Goal: Information Seeking & Learning: Find specific page/section

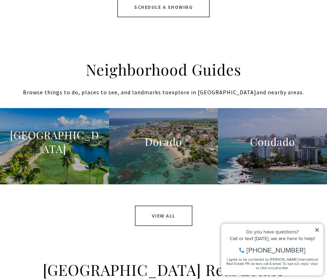
scroll to position [699, 0]
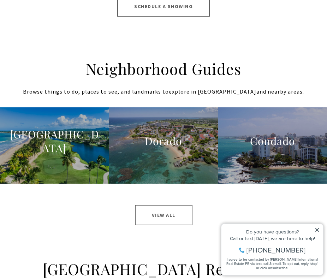
click at [74, 159] on div "[GEOGRAPHIC_DATA] Learn More" at bounding box center [54, 146] width 95 height 36
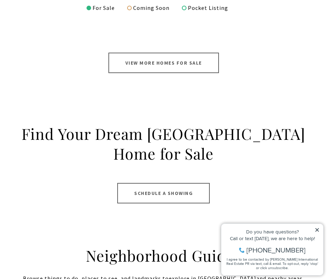
scroll to position [514, 0]
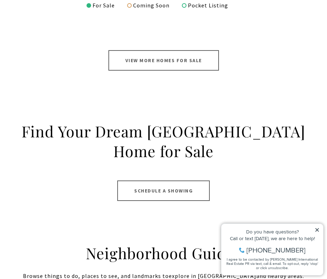
click at [147, 60] on link "View More Homes for Sale" at bounding box center [164, 60] width 111 height 21
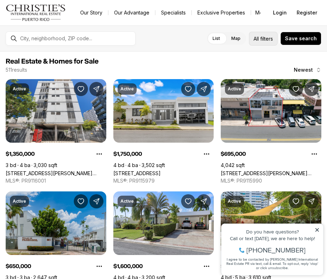
click at [259, 41] on span "All" at bounding box center [256, 38] width 5 height 7
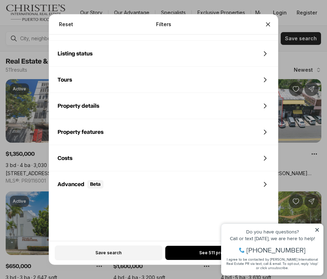
scroll to position [313, 0]
click at [194, 136] on div "Property features" at bounding box center [163, 132] width 229 height 25
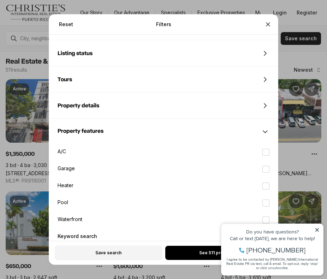
scroll to position [397, 0]
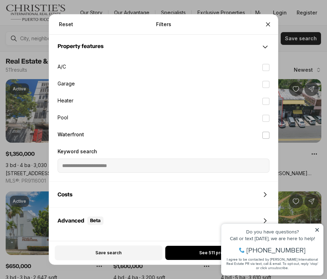
click at [102, 136] on label "Waterfront" at bounding box center [163, 136] width 223 height 16
click at [263, 136] on button "Waterfront" at bounding box center [266, 135] width 7 height 7
click at [196, 255] on button "See 35 properties" at bounding box center [218, 253] width 107 height 14
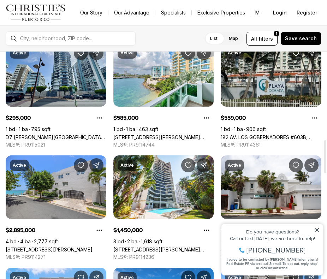
scroll to position [602, 0]
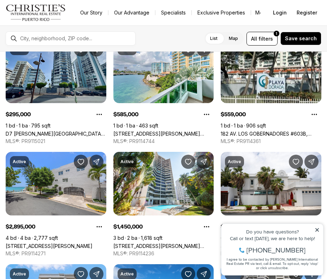
click at [316, 230] on icon at bounding box center [317, 230] width 5 height 5
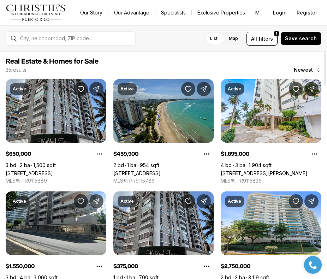
scroll to position [0, 0]
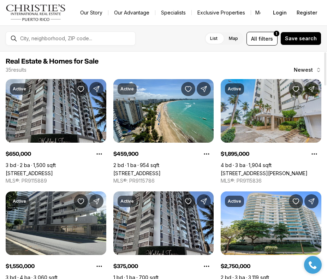
drag, startPoint x: 193, startPoint y: 118, endPoint x: 222, endPoint y: 111, distance: 29.1
click at [161, 170] on link "[STREET_ADDRESS]" at bounding box center [137, 173] width 47 height 6
